Goal: Check status

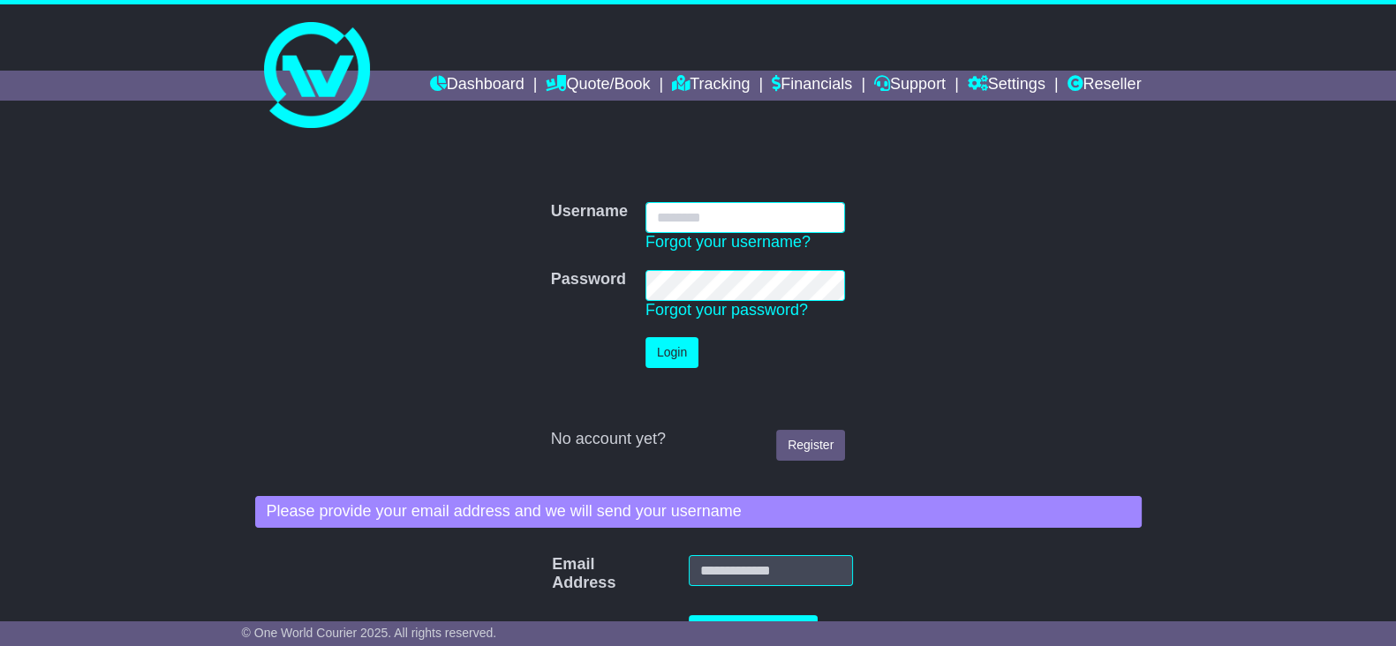
type input "**********"
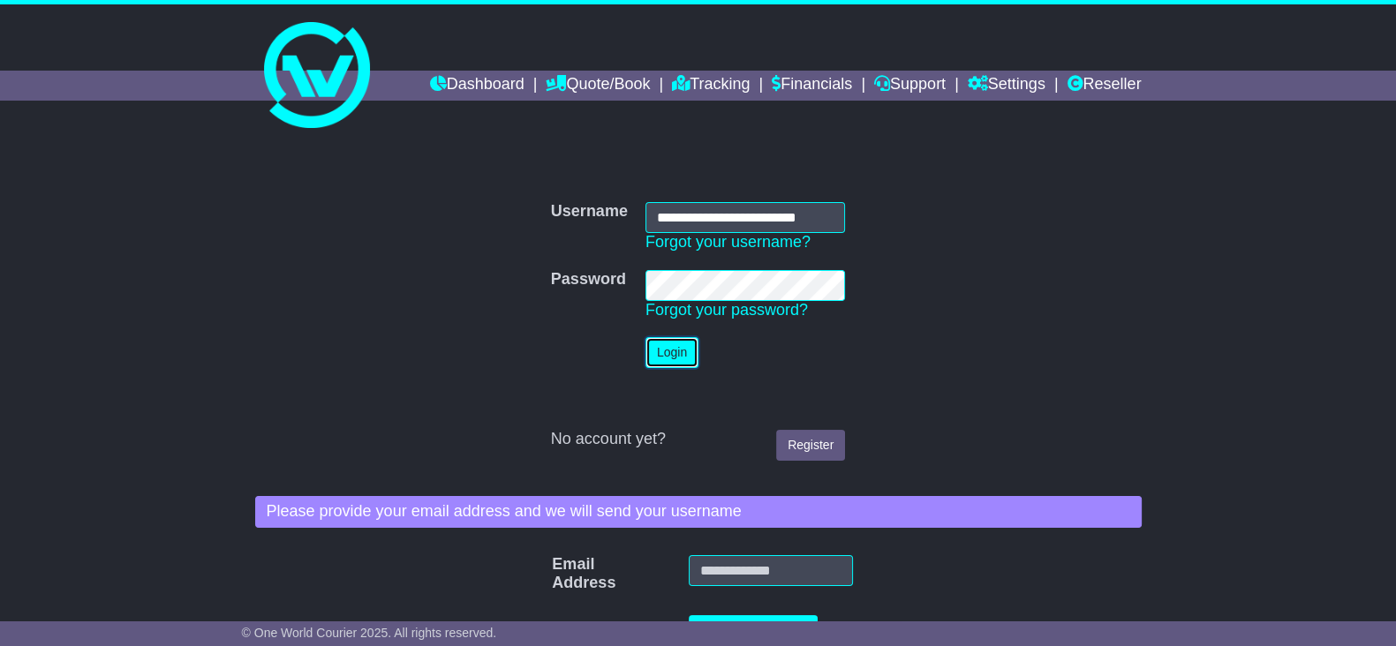
click at [686, 355] on button "Login" at bounding box center [671, 352] width 53 height 31
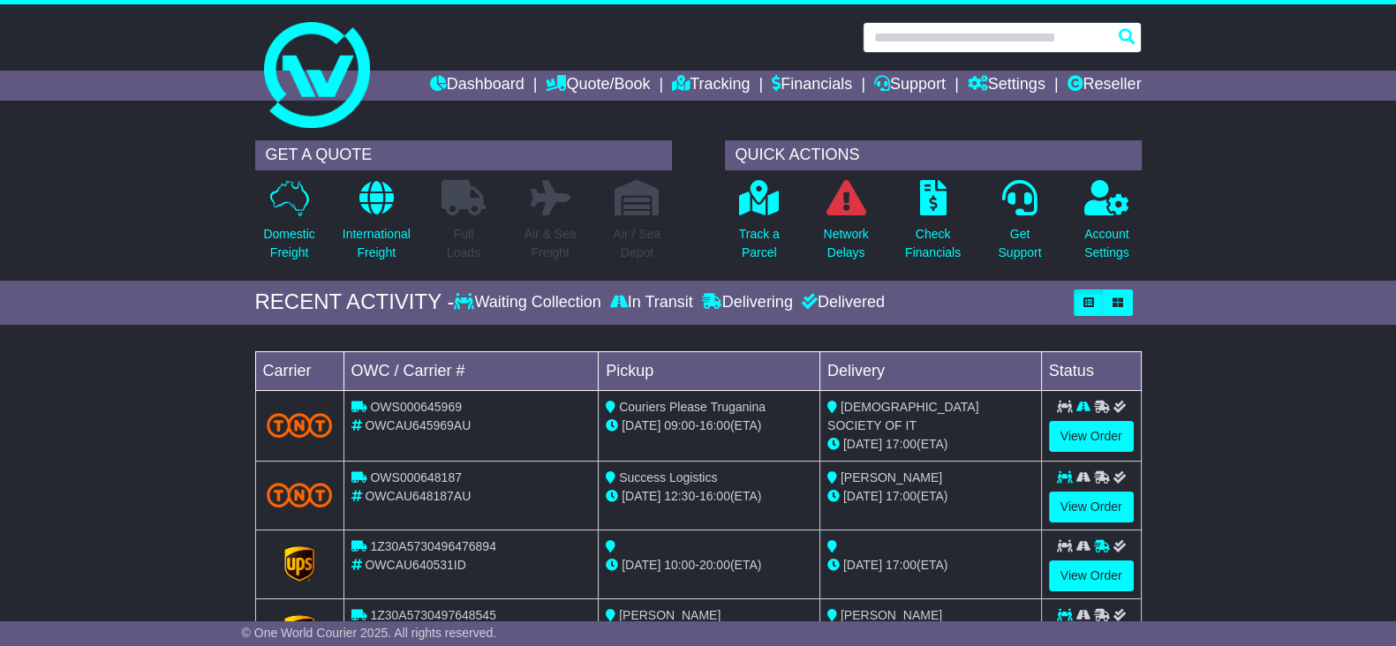
click at [1002, 27] on input "text" at bounding box center [1002, 37] width 279 height 31
paste input "**********"
type input "**********"
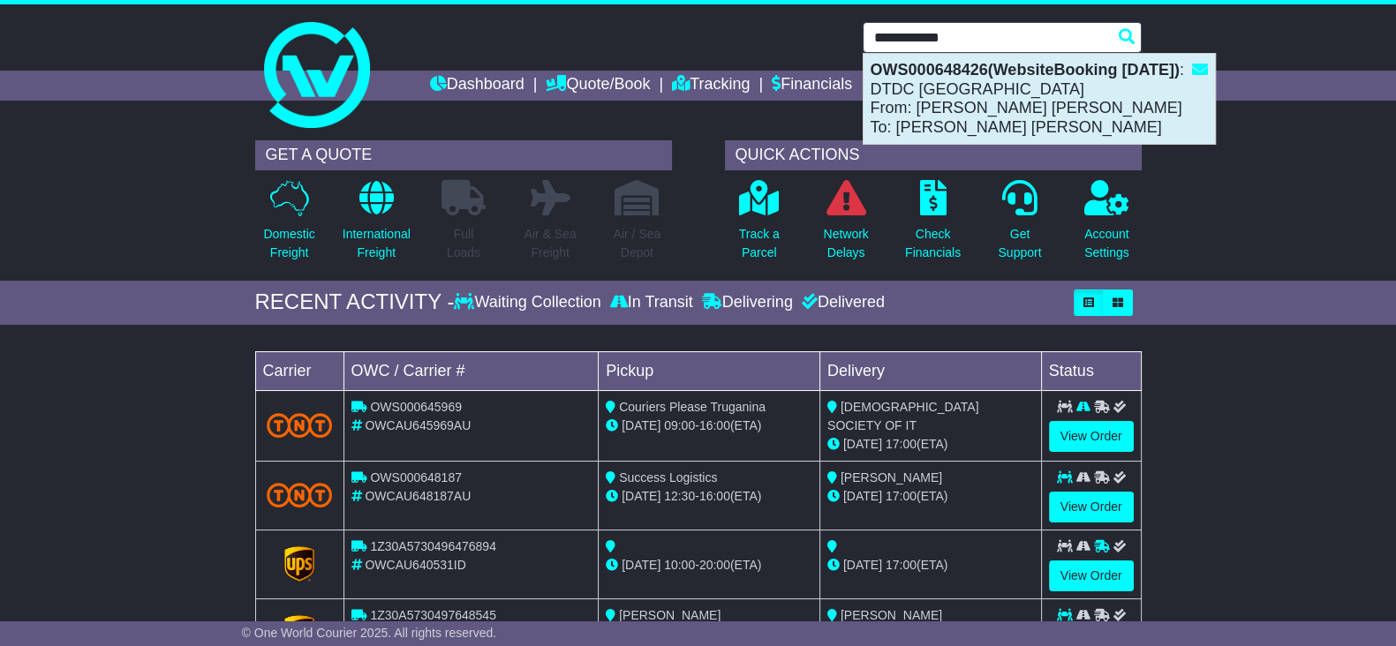
click at [1014, 107] on div "OWS000648426(WebsiteBooking [DATE]) : DTDC [GEOGRAPHIC_DATA] From: [PERSON_NAME…" at bounding box center [1039, 99] width 351 height 90
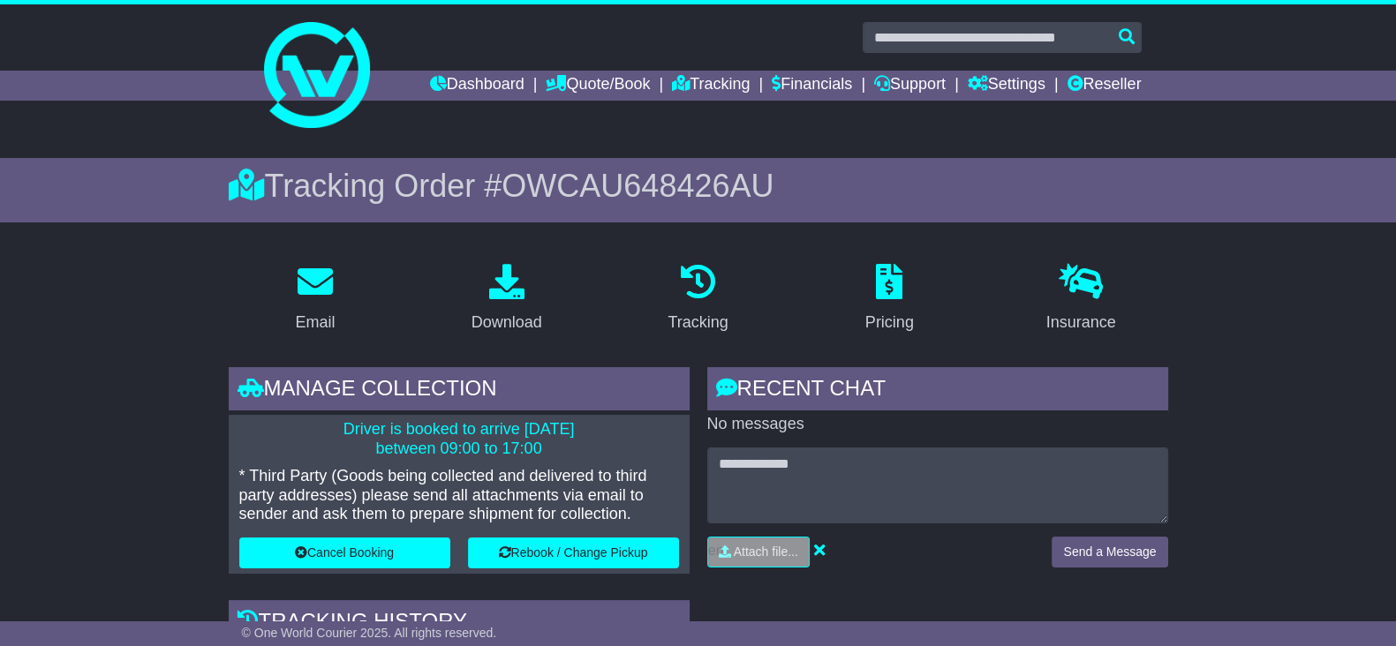
click at [705, 178] on span "OWCAU648426AU" at bounding box center [638, 186] width 272 height 36
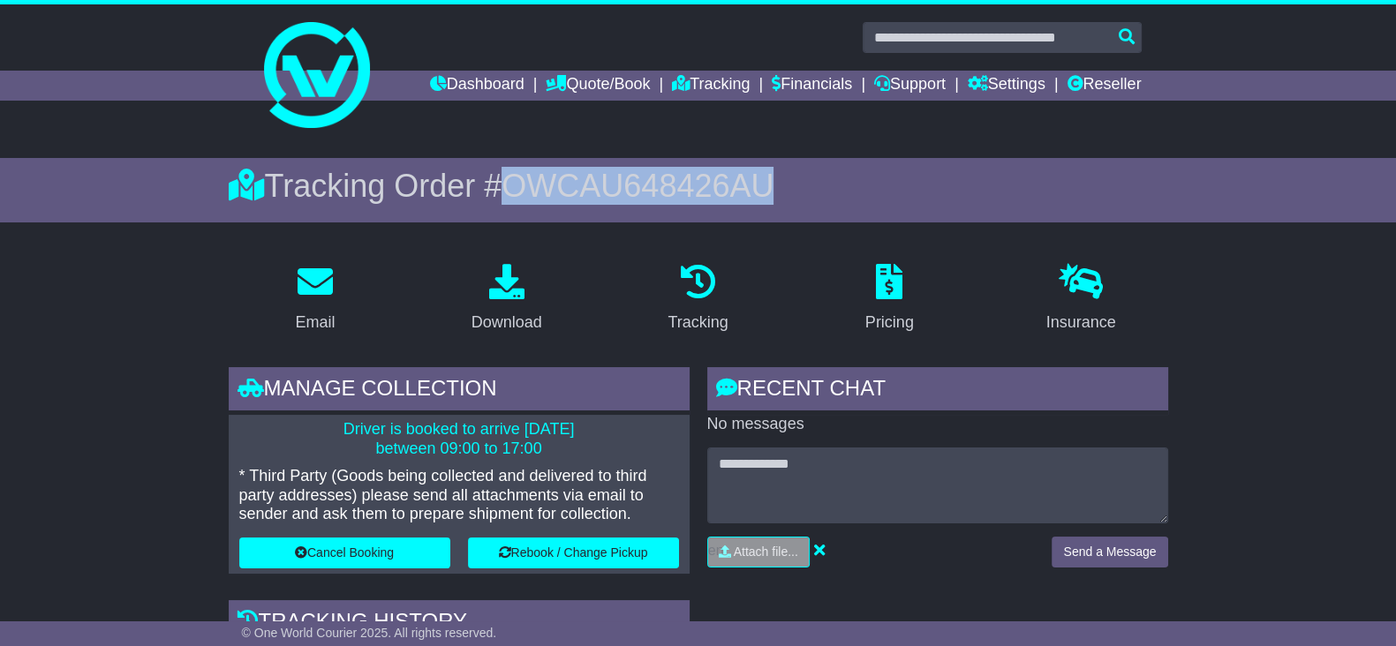
click at [705, 177] on span "OWCAU648426AU" at bounding box center [638, 186] width 272 height 36
copy span "OWCAU648426AU"
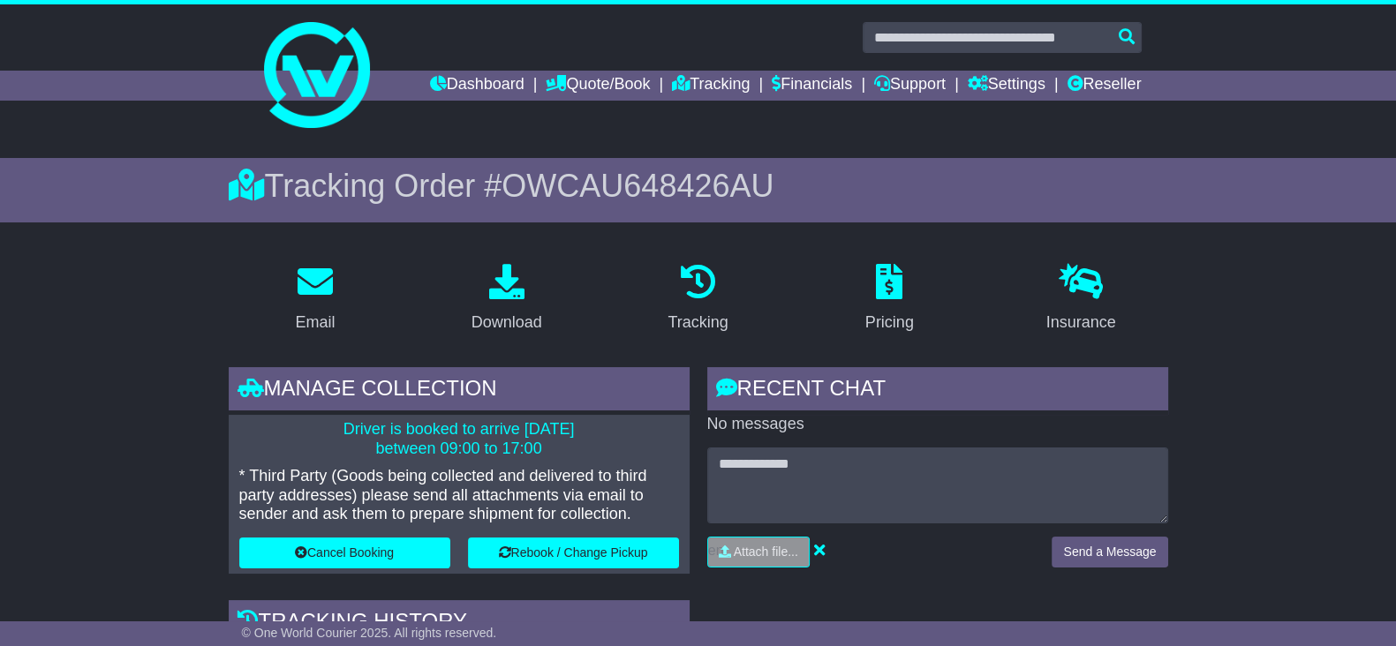
drag, startPoint x: 71, startPoint y: 296, endPoint x: 142, endPoint y: 298, distance: 71.6
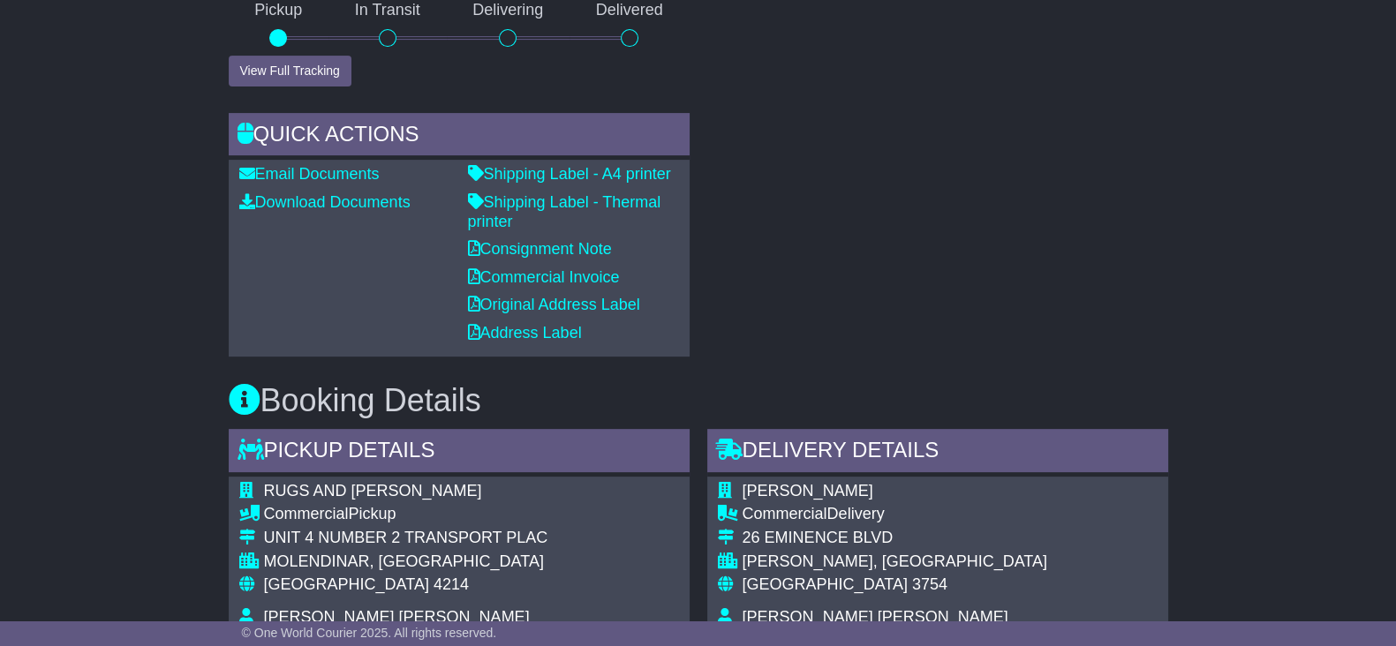
scroll to position [1214, 0]
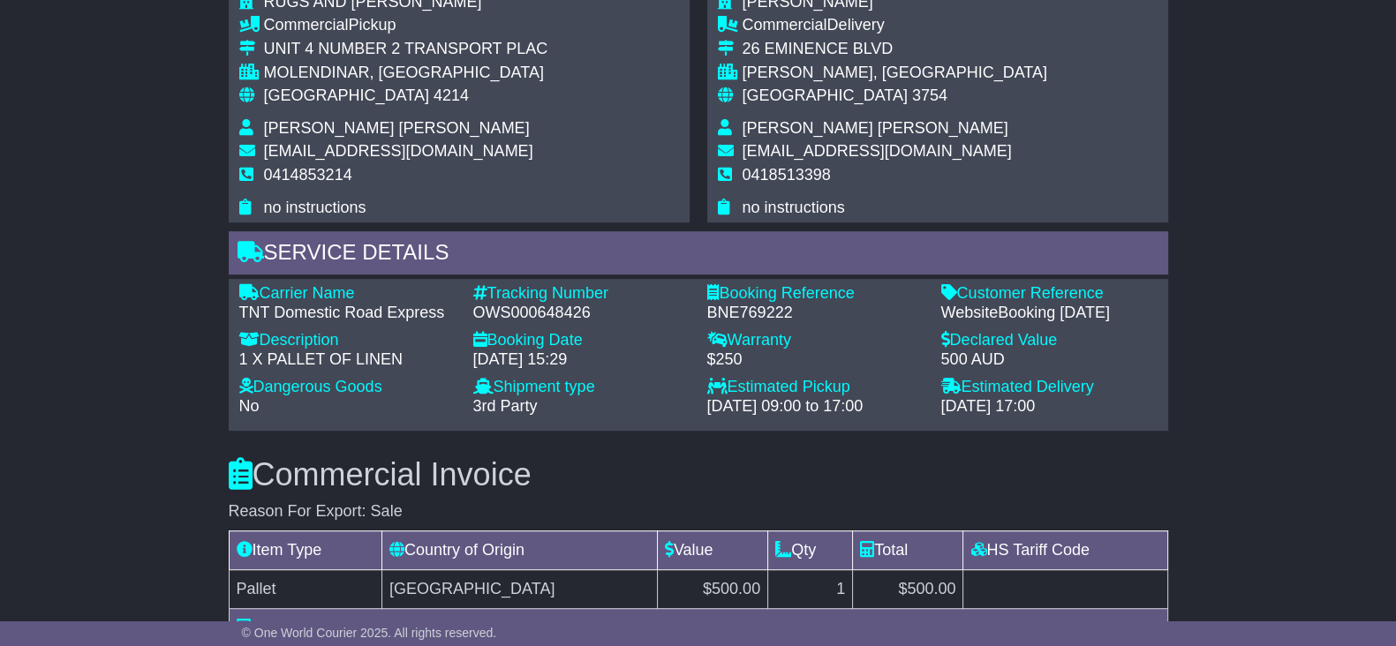
click at [753, 311] on div "BNE769222" at bounding box center [815, 313] width 216 height 19
copy div "BNE769222"
click at [57, 152] on div "Email Download Tracking Pricing Insurance" at bounding box center [698, 168] width 1396 height 2266
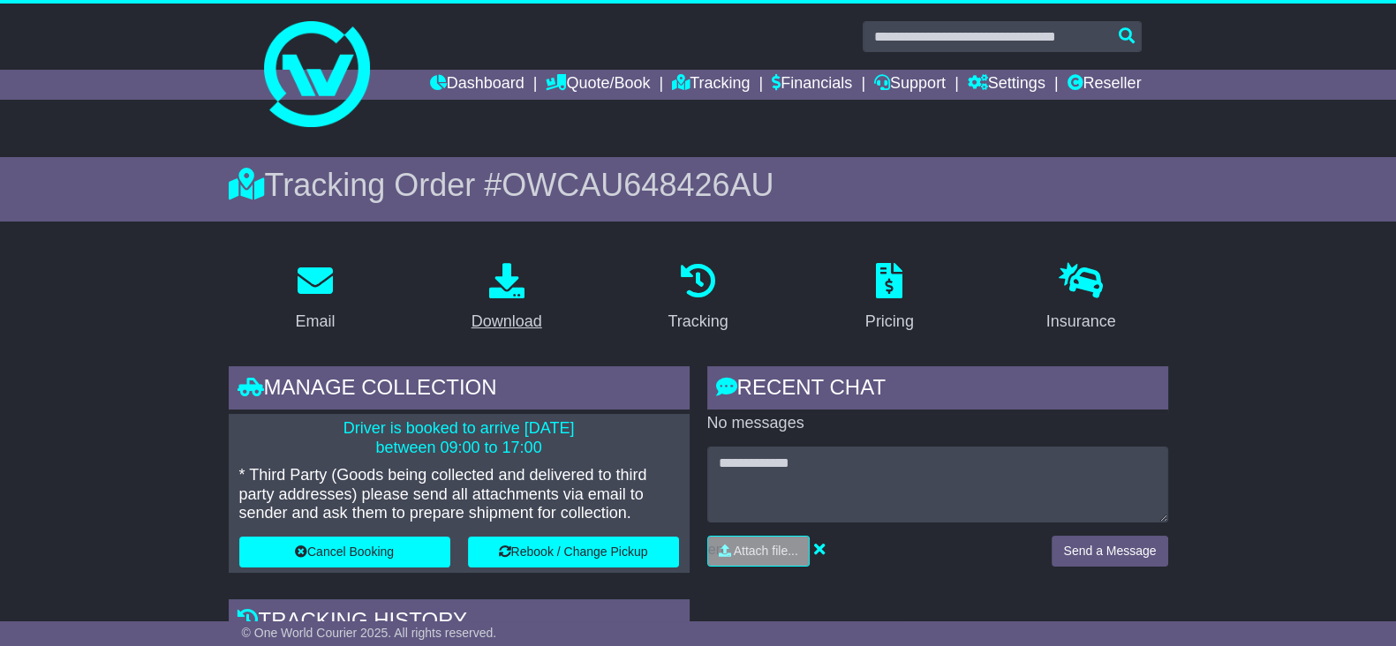
scroll to position [0, 0]
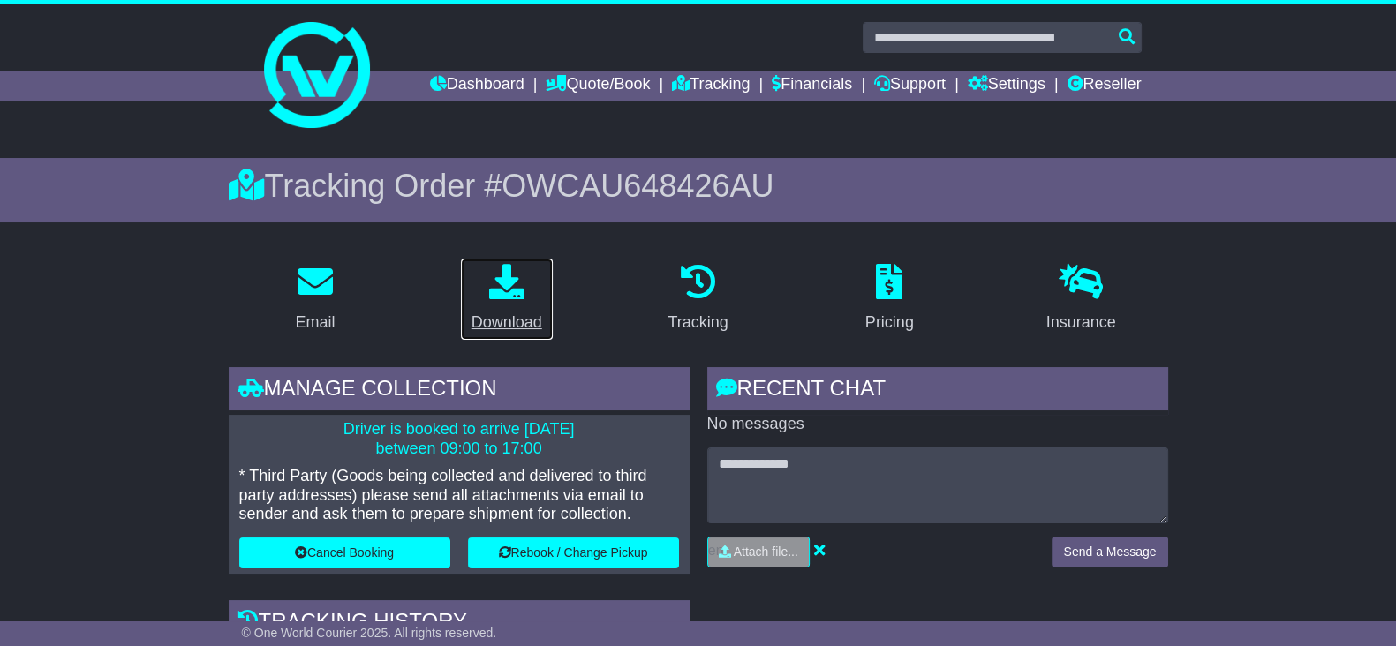
click at [512, 336] on link "Download" at bounding box center [507, 299] width 94 height 83
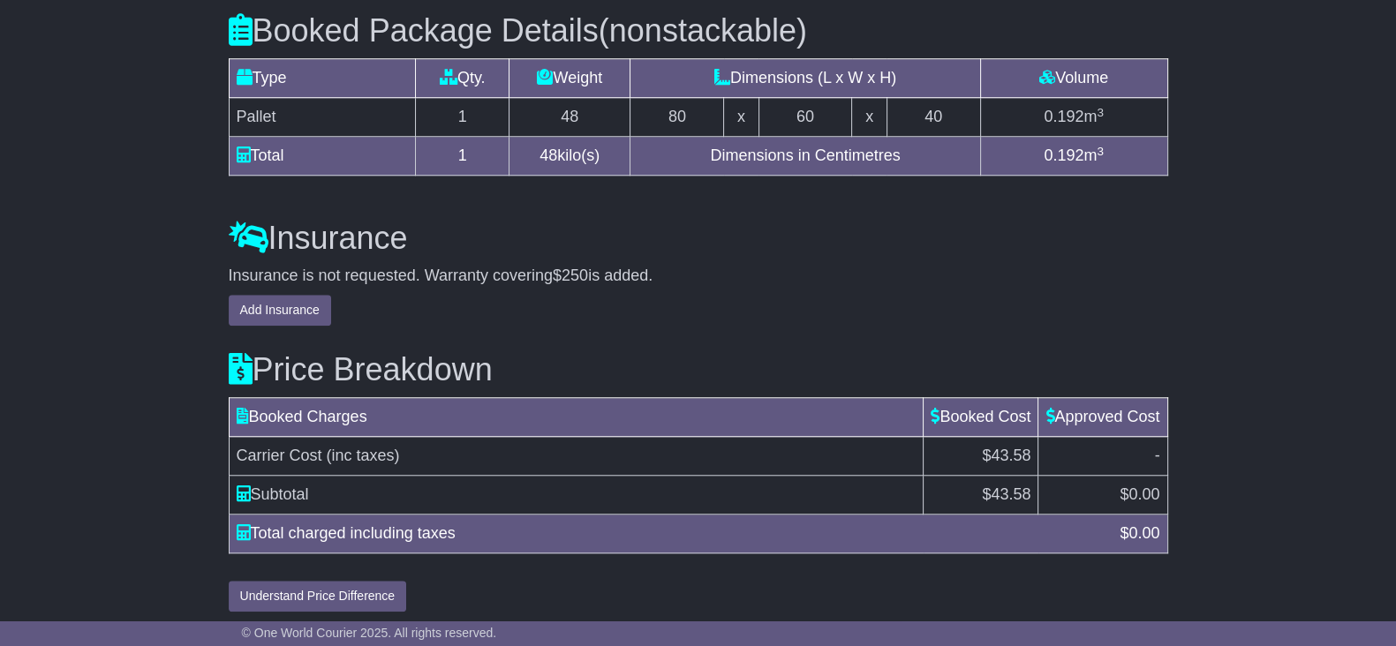
scroll to position [1899, 0]
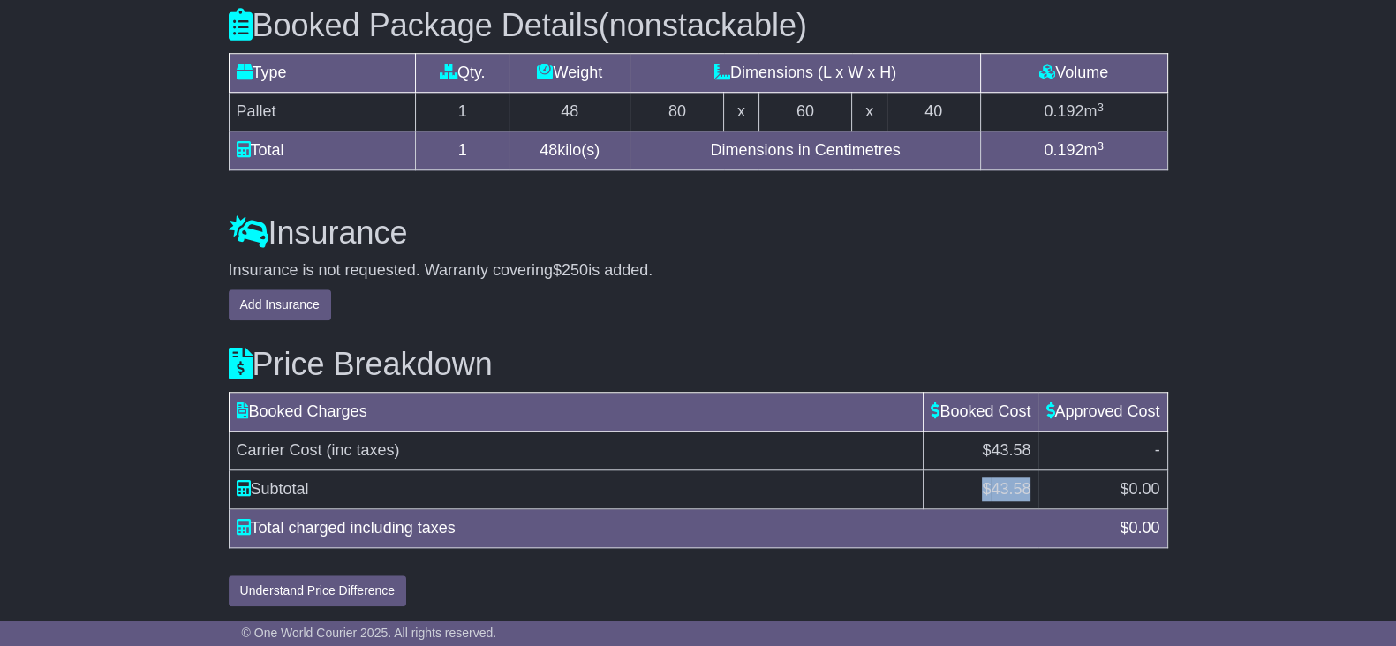
drag, startPoint x: 976, startPoint y: 487, endPoint x: 1022, endPoint y: 513, distance: 52.6
click at [1028, 487] on td "$ 43.58" at bounding box center [981, 490] width 115 height 39
copy td "$ 43.58"
